Goal: Transaction & Acquisition: Obtain resource

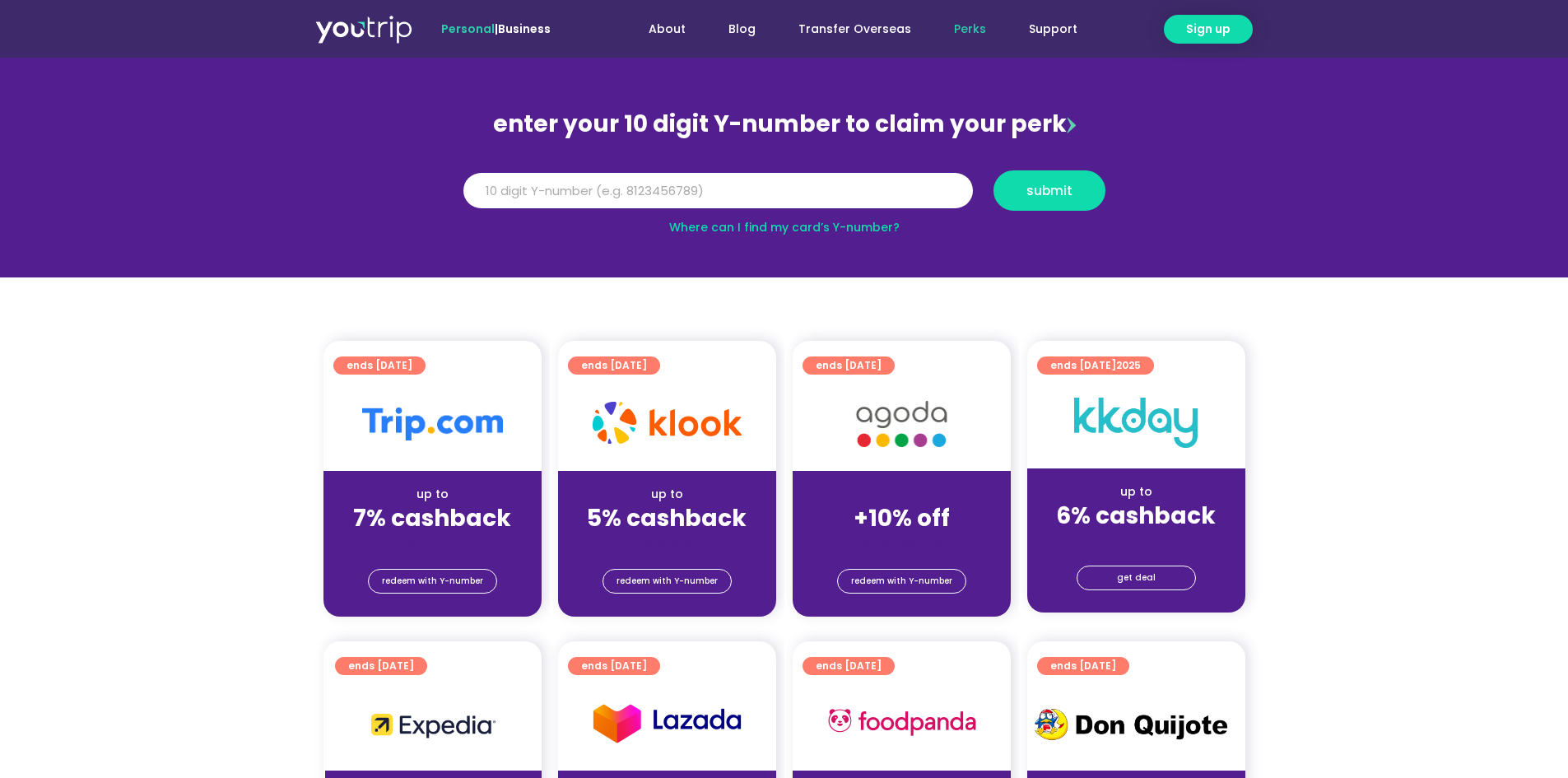
scroll to position [165, 0]
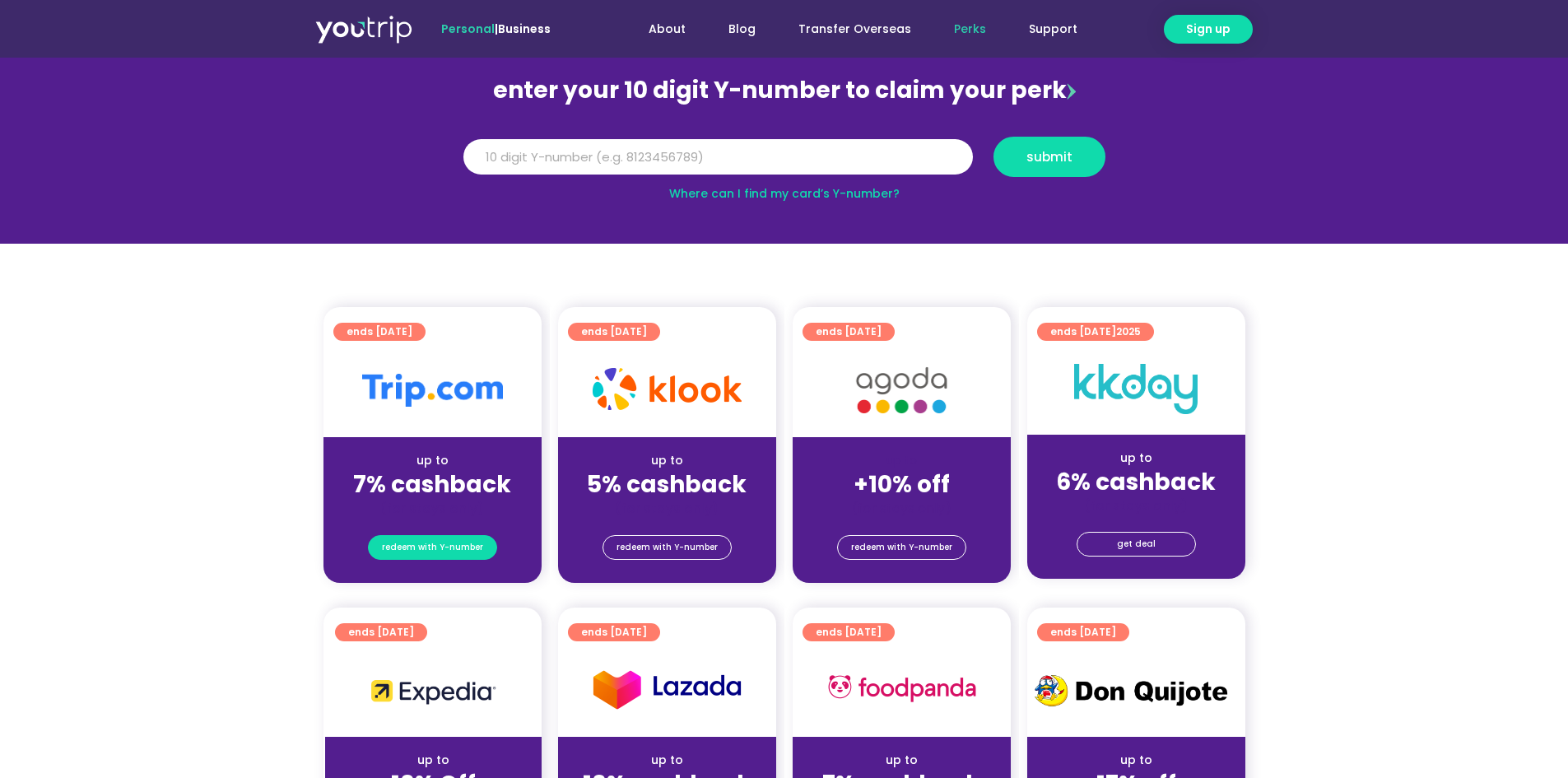
click at [457, 552] on span "redeem with Y-number" at bounding box center [432, 547] width 101 height 23
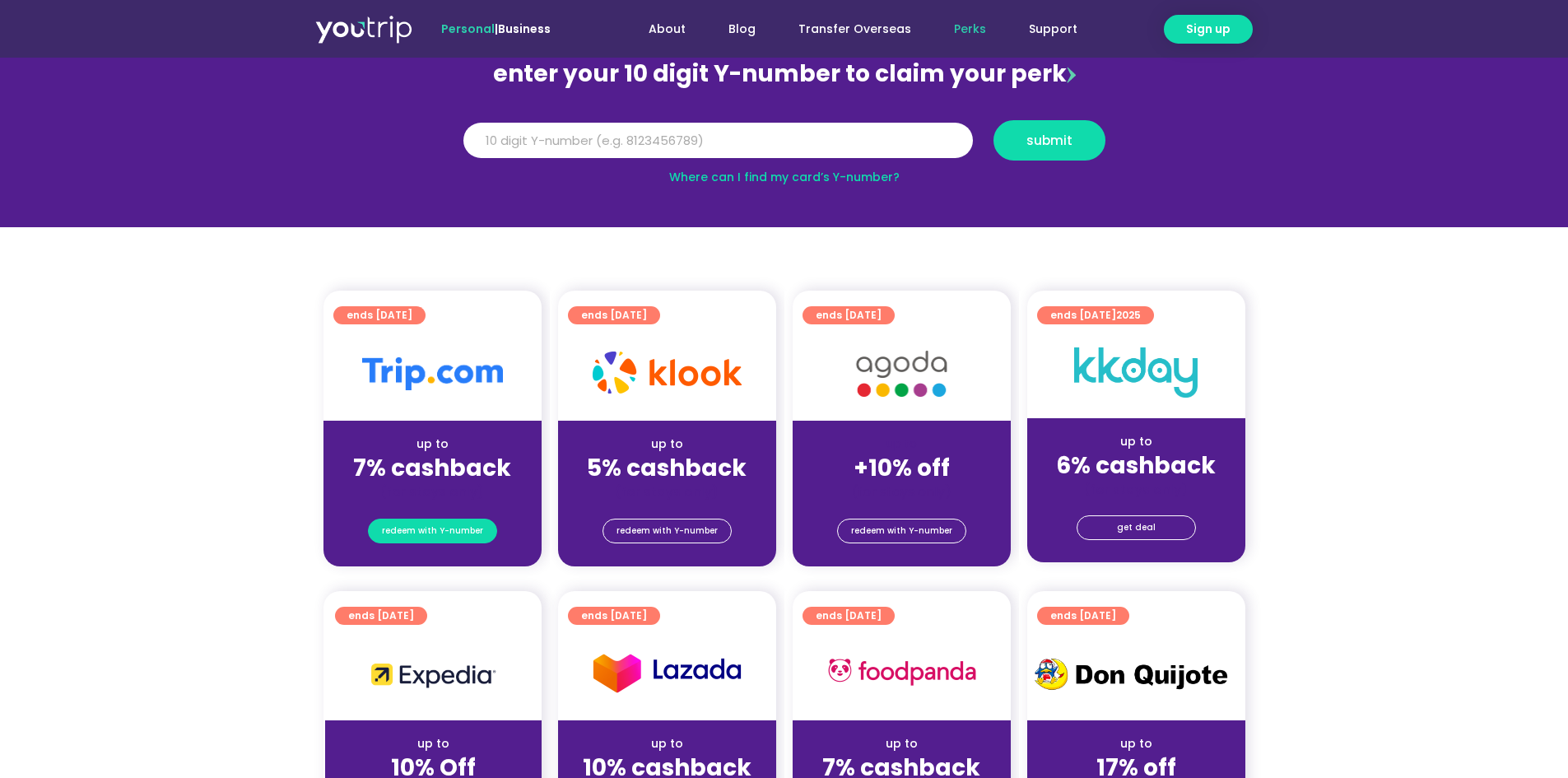
click at [459, 528] on span "redeem with Y-number" at bounding box center [432, 530] width 101 height 23
click at [643, 135] on input "Y Number" at bounding box center [718, 140] width 510 height 36
click at [769, 176] on link "Where can I find my card’s Y-number?" at bounding box center [784, 177] width 231 height 17
click at [685, 134] on input "Y Number" at bounding box center [718, 140] width 510 height 36
click at [747, 176] on link "Where can I find my card’s Y-number?" at bounding box center [784, 177] width 231 height 17
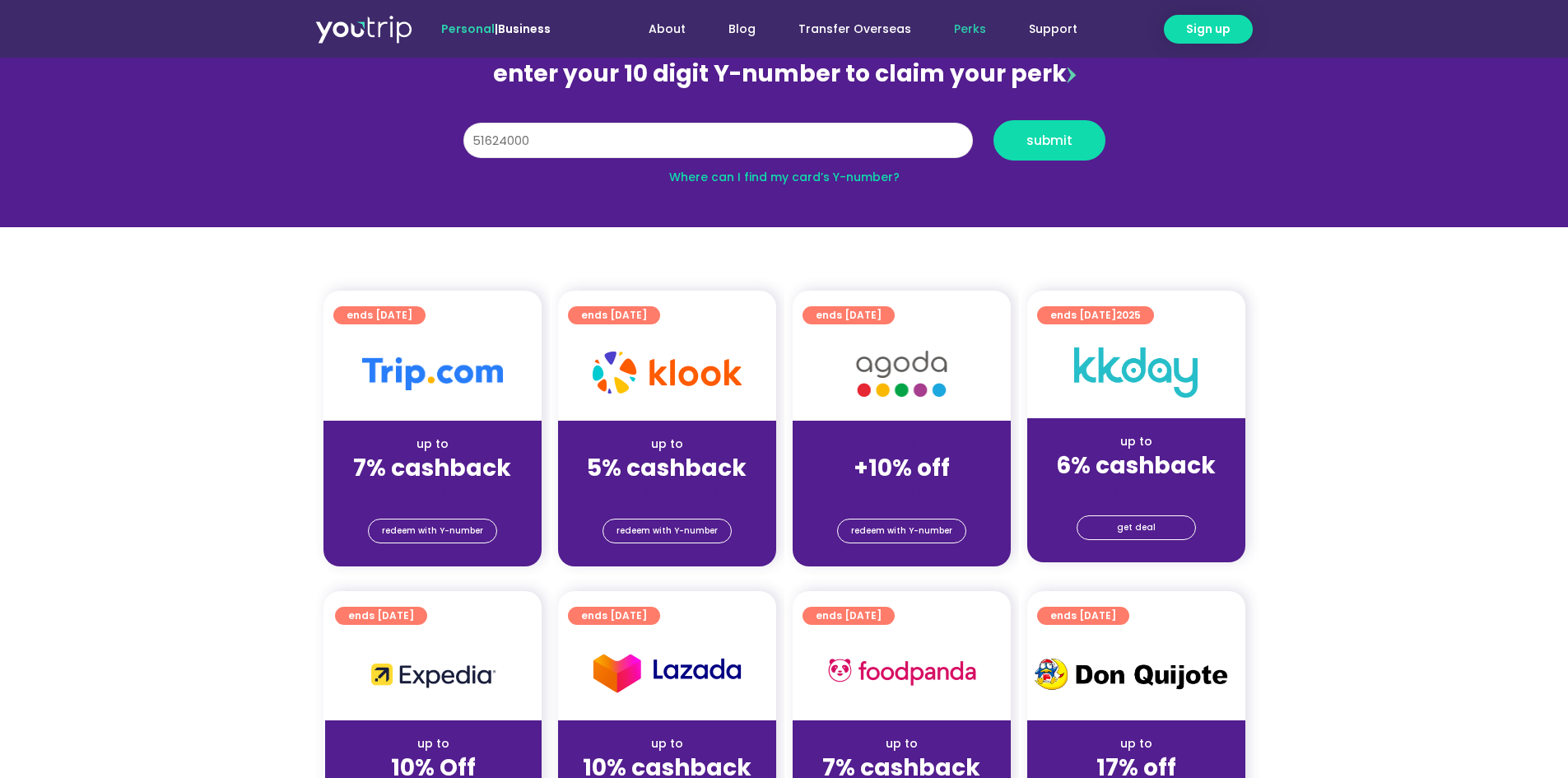
click at [772, 134] on input "51624000" at bounding box center [718, 140] width 510 height 36
drag, startPoint x: 707, startPoint y: 140, endPoint x: 350, endPoint y: 125, distance: 357.3
click at [320, 137] on section "enter your 10 digit Y-number to claim your perk Y Number 51624000 submit Where …" at bounding box center [784, 113] width 1568 height 227
click at [746, 141] on input "8118254286" at bounding box center [718, 140] width 510 height 36
type input "8118254286"
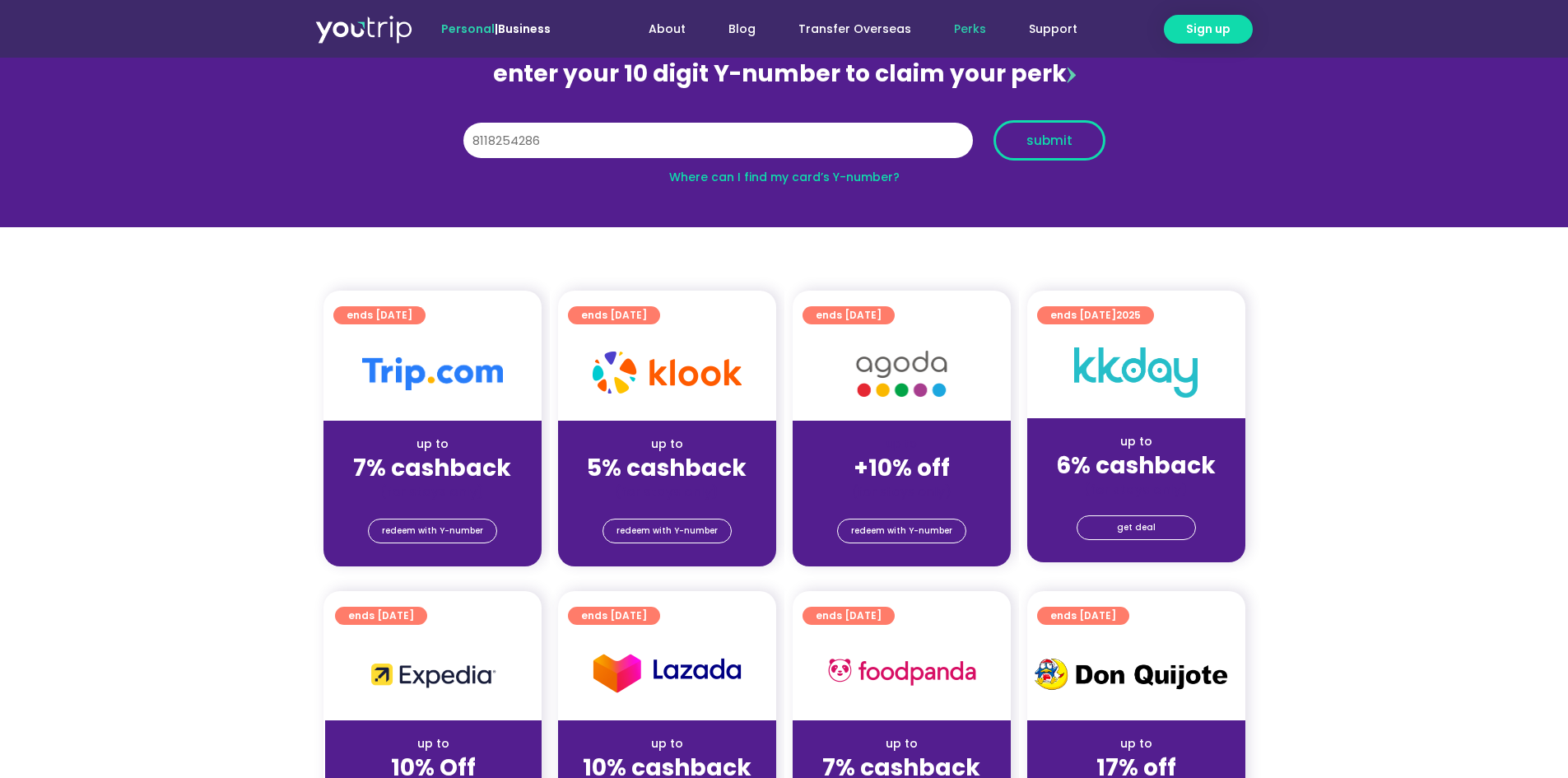
click at [1063, 151] on button "submit" at bounding box center [1050, 139] width 112 height 40
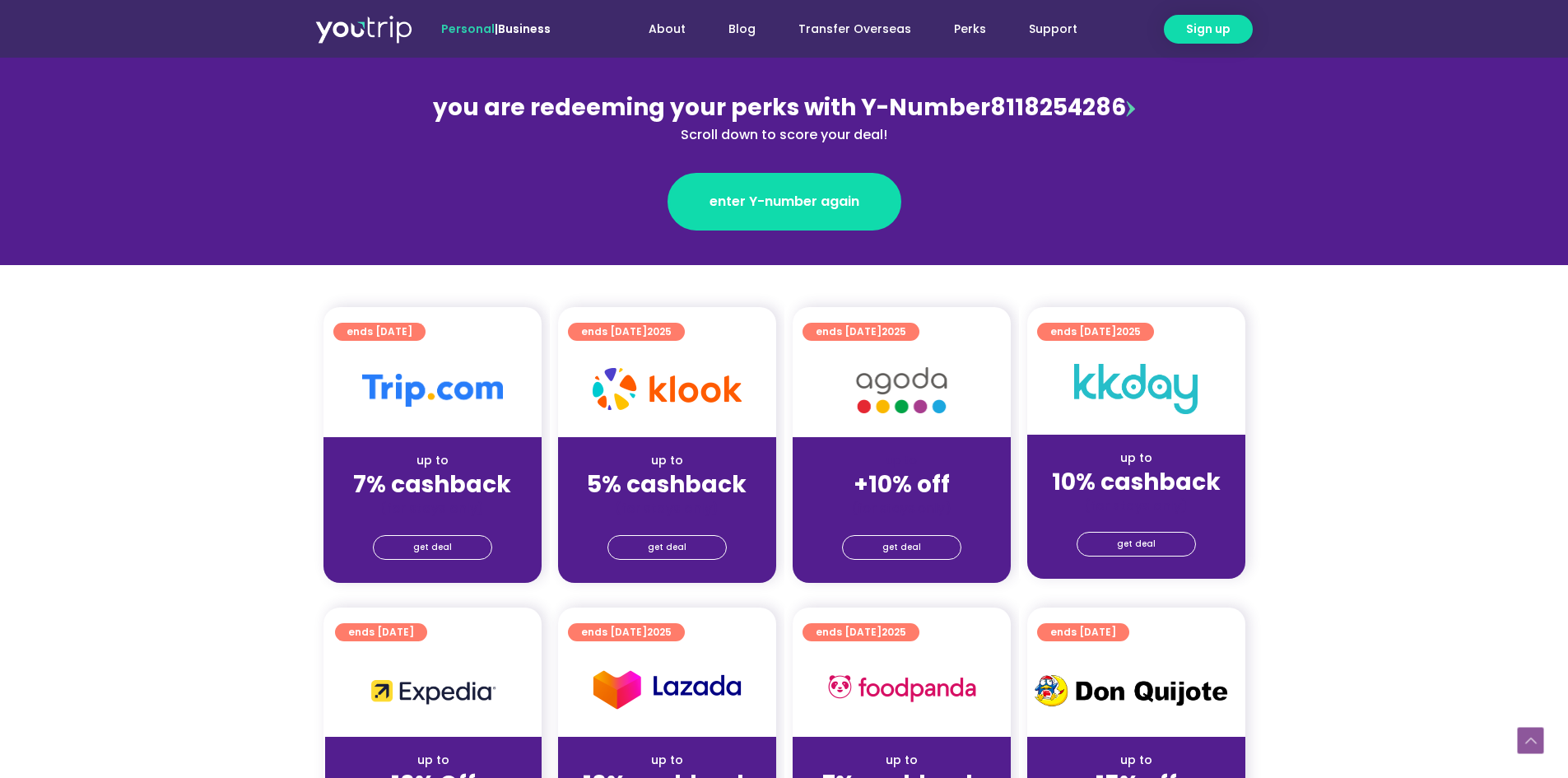
scroll to position [329, 0]
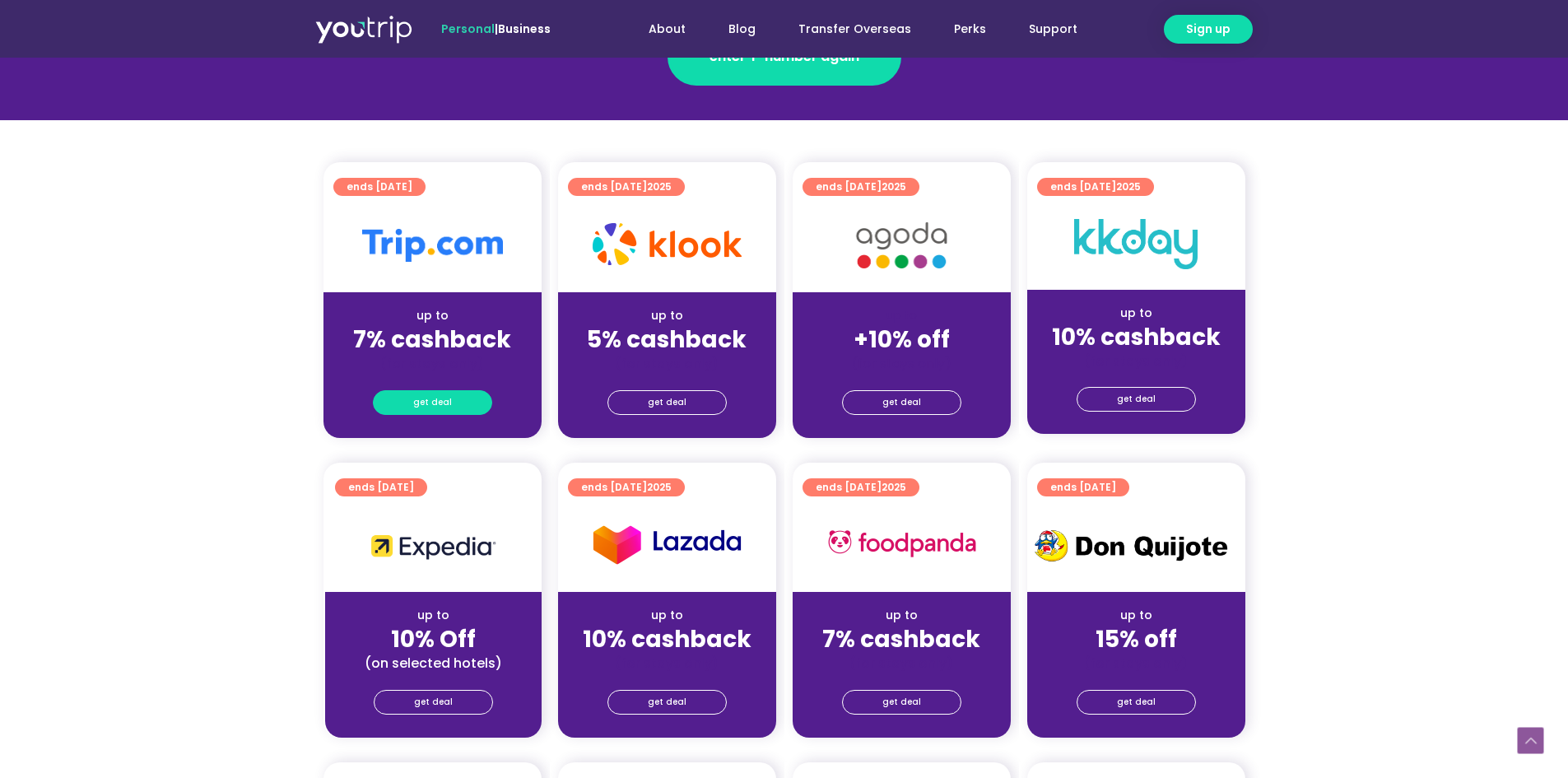
click at [451, 409] on link "get deal" at bounding box center [433, 402] width 120 height 25
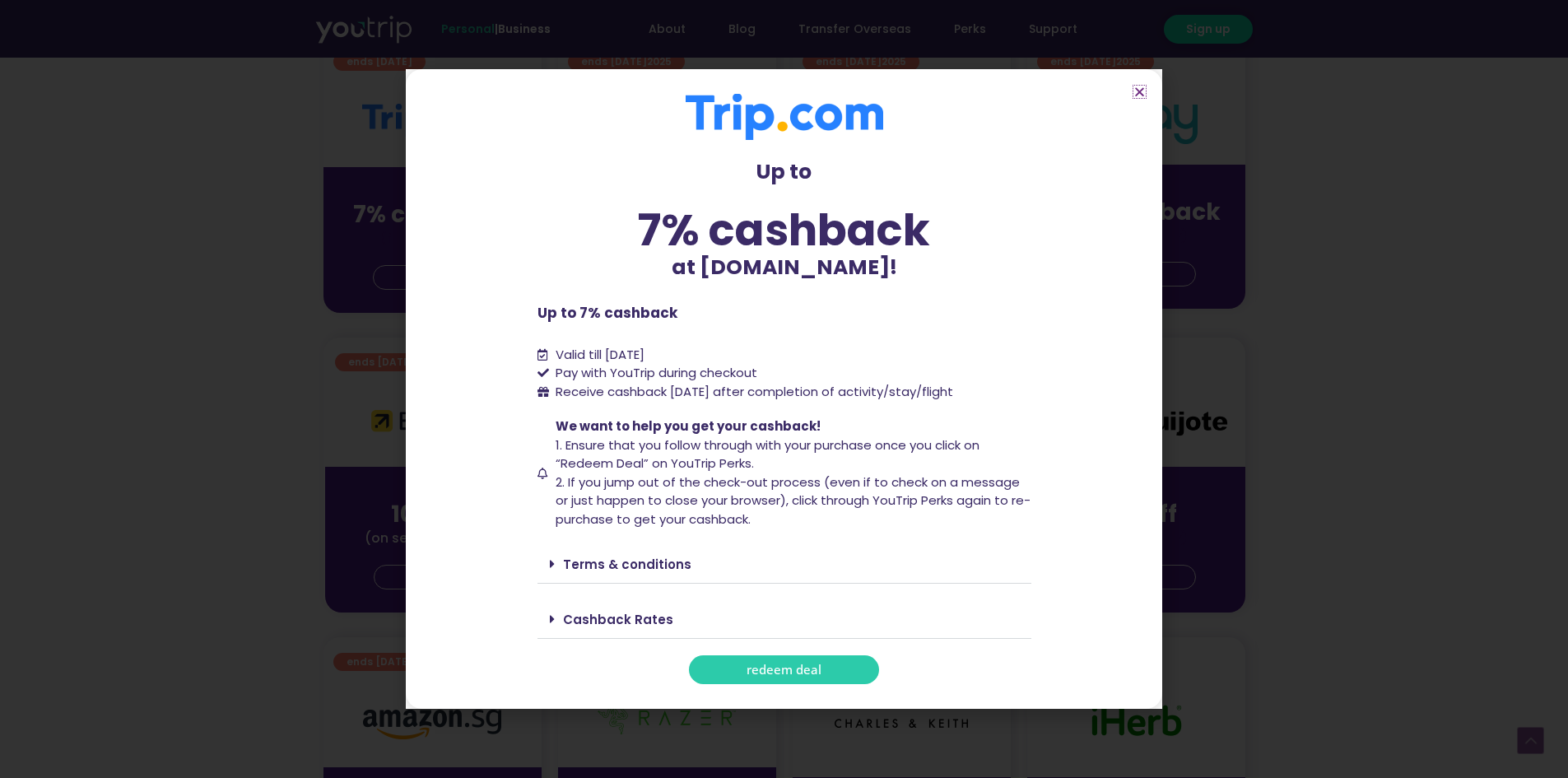
scroll to position [494, 0]
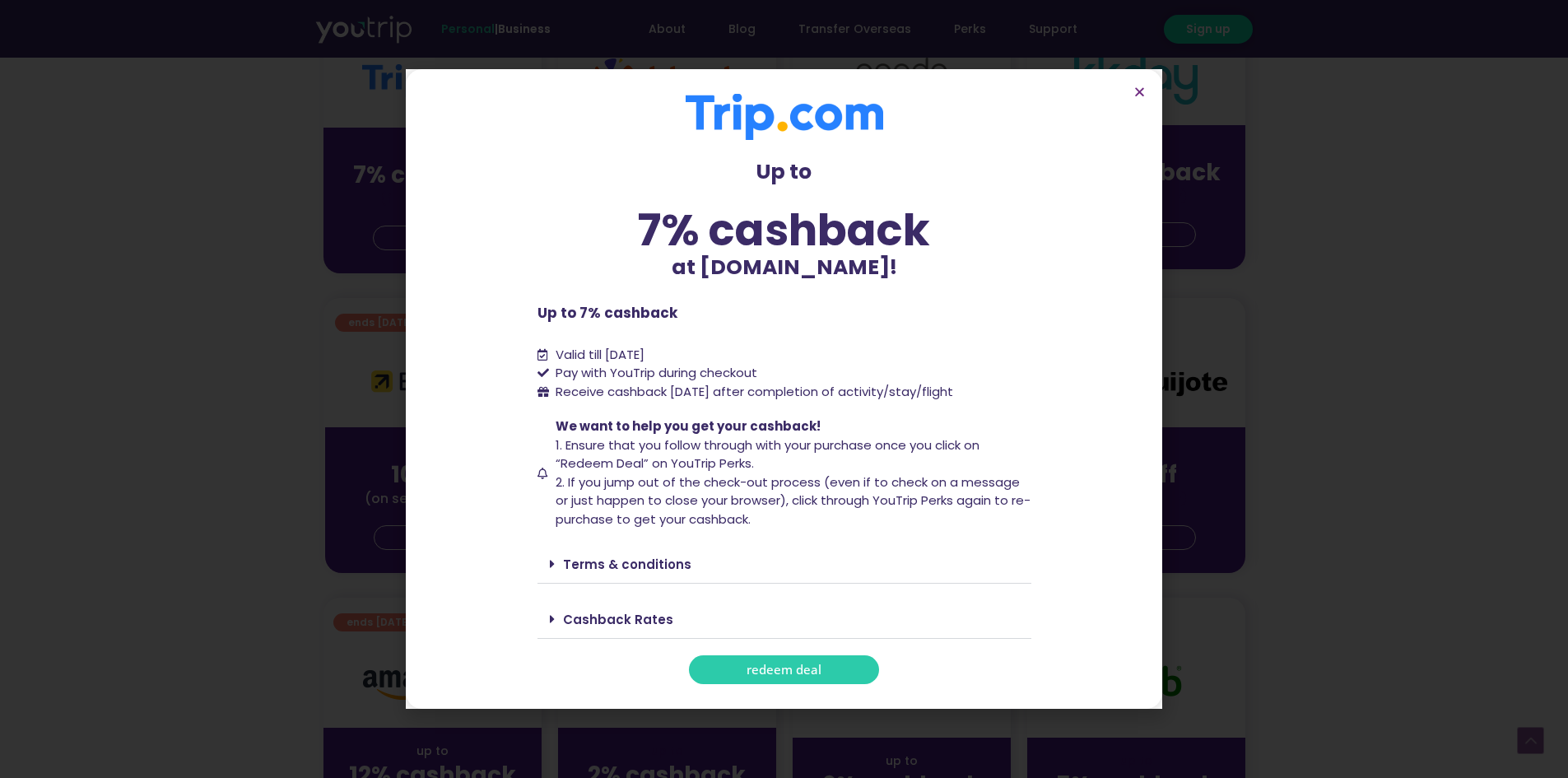
click at [821, 670] on span "redeem deal" at bounding box center [784, 670] width 75 height 13
